Goal: Task Accomplishment & Management: Manage account settings

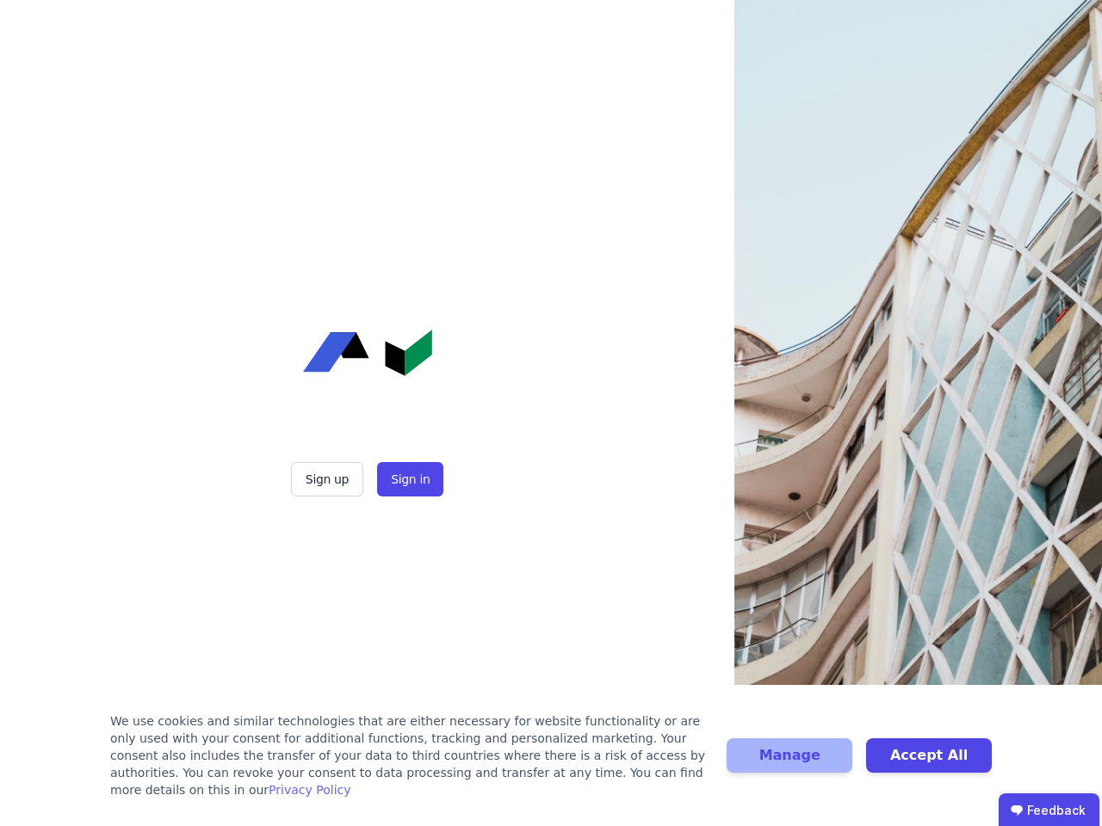
click at [551, 413] on div "Sign up Sign in" at bounding box center [367, 413] width 430 height 826
click at [329, 480] on button "Sign up" at bounding box center [327, 479] width 72 height 34
click at [408, 480] on button "Sign in" at bounding box center [410, 479] width 66 height 34
click at [551, 764] on div "We use cookies and similar technologies that are either necessary for website f…" at bounding box center [408, 756] width 596 height 86
click at [789, 764] on button "Manage" at bounding box center [790, 756] width 126 height 34
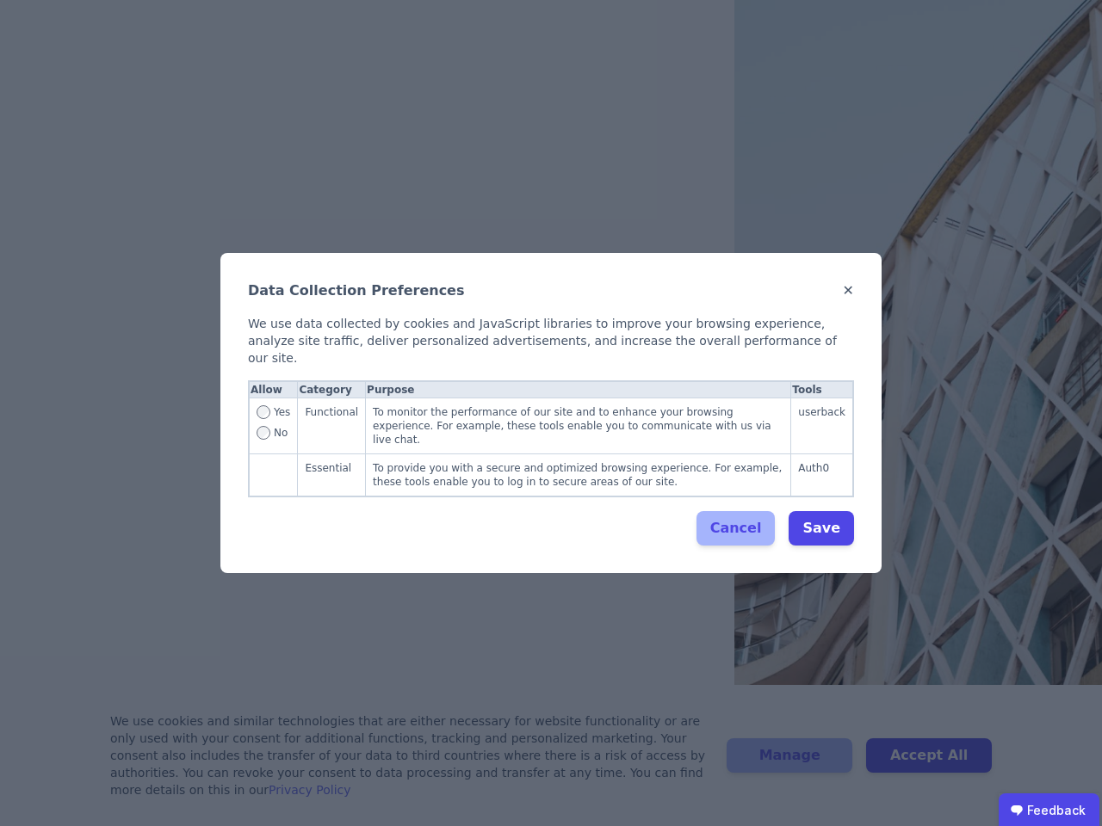
click at [929, 764] on div "Data Collection Preferences ✕ We use data collected by cookies and JavaScript l…" at bounding box center [551, 413] width 1102 height 826
click at [1049, 810] on ubdiv "Feedback" at bounding box center [1049, 811] width 101 height 34
